Goal: Information Seeking & Learning: Learn about a topic

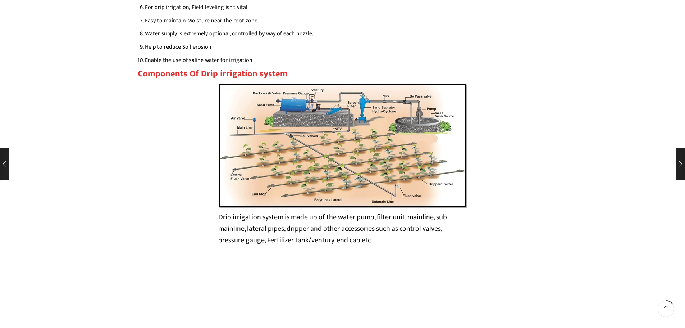
scroll to position [1199, 0]
click at [324, 177] on img at bounding box center [342, 144] width 249 height 125
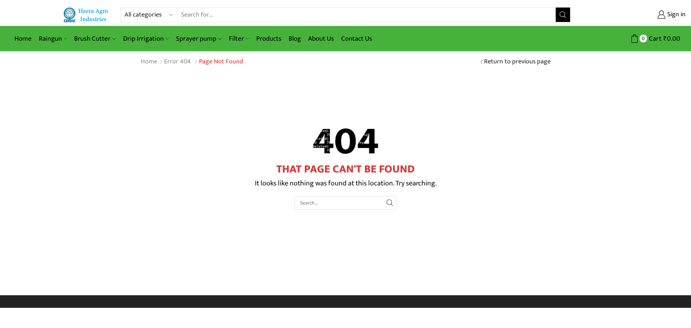
drag, startPoint x: 0, startPoint y: 0, endPoint x: 199, endPoint y: 218, distance: 295.2
click at [199, 218] on div "404 That Page Can't Be Found It looks like nothing was found at this location. …" at bounding box center [345, 183] width 410 height 124
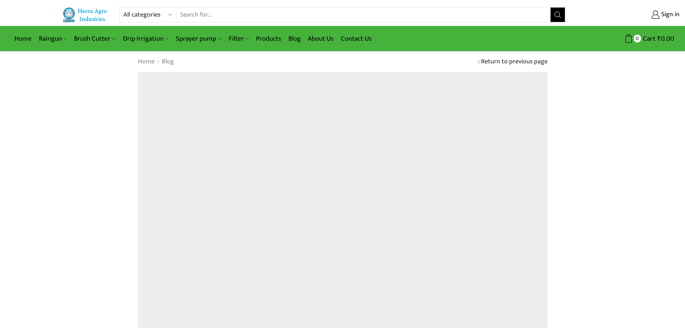
scroll to position [1395, 0]
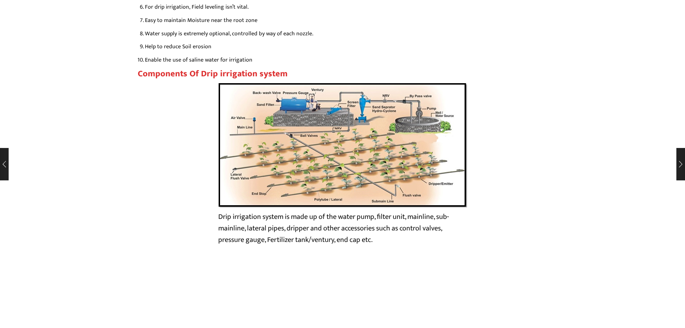
drag, startPoint x: 280, startPoint y: 159, endPoint x: 399, endPoint y: 200, distance: 126.0
click at [399, 200] on img at bounding box center [342, 144] width 249 height 125
click at [398, 205] on img at bounding box center [342, 144] width 249 height 125
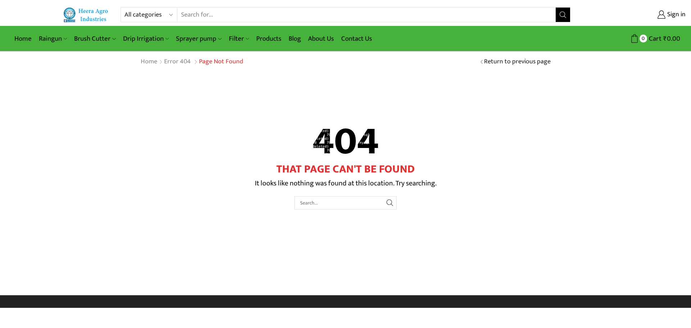
drag, startPoint x: 0, startPoint y: 0, endPoint x: 317, endPoint y: 96, distance: 331.5
click at [318, 96] on div "404 That Page Can't Be Found It looks like nothing was found at this location. …" at bounding box center [345, 183] width 421 height 223
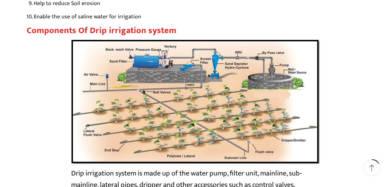
scroll to position [1400, 0]
